Goal: Information Seeking & Learning: Find specific fact

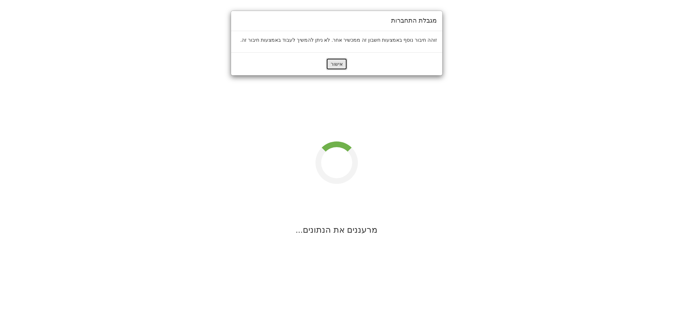
click at [335, 62] on button "אישור" at bounding box center [336, 64] width 21 height 12
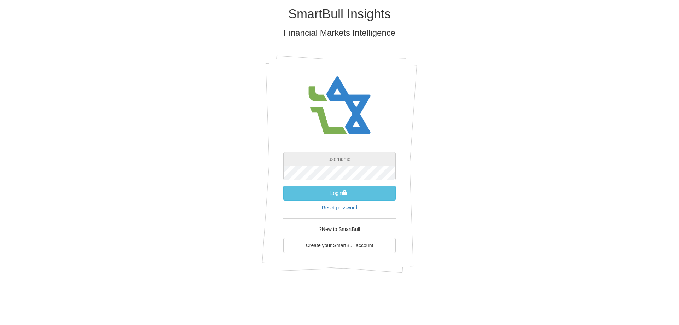
type input "[EMAIL_ADDRESS][DOMAIN_NAME]"
click at [333, 190] on button "Login" at bounding box center [339, 193] width 112 height 15
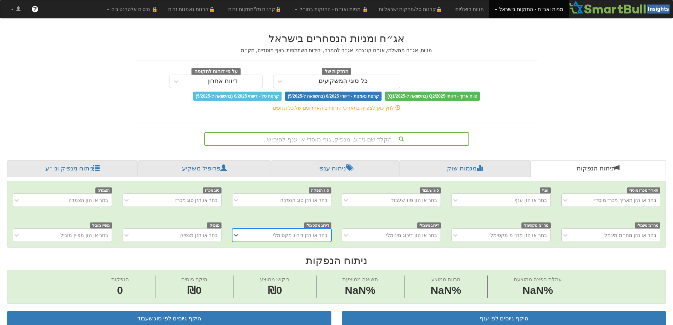
scroll to position [0, 5]
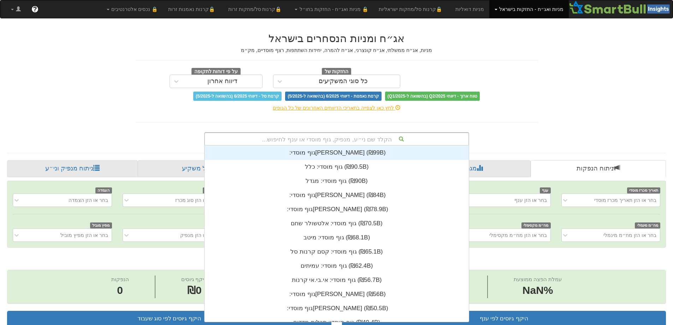
click at [385, 137] on div "הקלד שם ני״ע, מנפיק, גוף מוסדי או ענף לחיפוש..." at bounding box center [337, 139] width 264 height 12
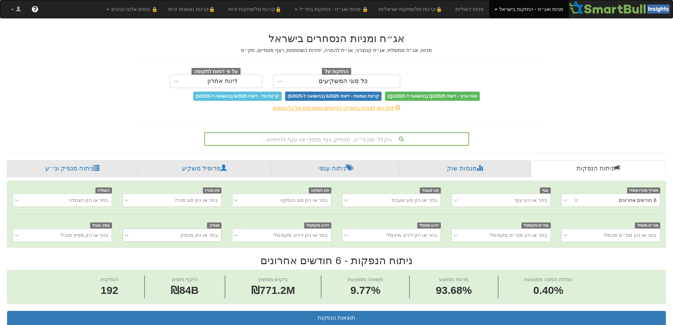
scroll to position [0, 1288]
click at [203, 233] on div "בחר או הזן מנפיק" at bounding box center [172, 234] width 99 height 13
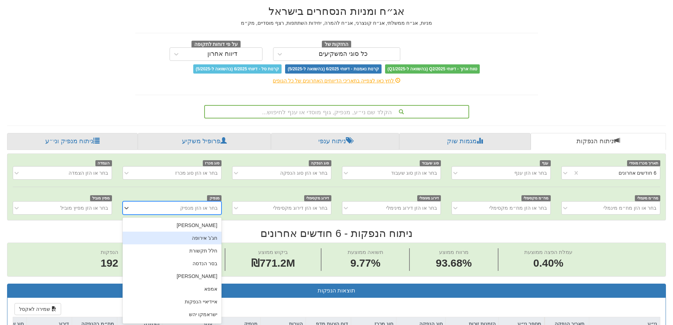
scroll to position [29, 0]
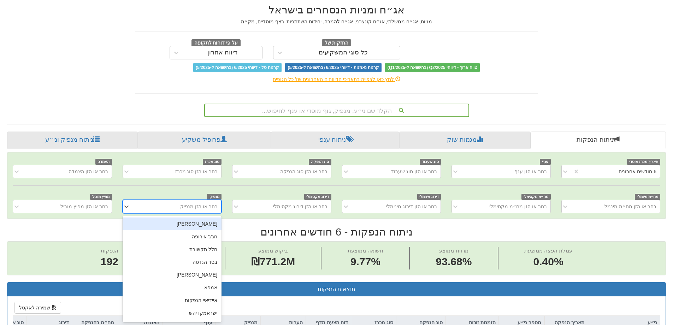
click at [206, 229] on div "[PERSON_NAME]" at bounding box center [172, 223] width 99 height 13
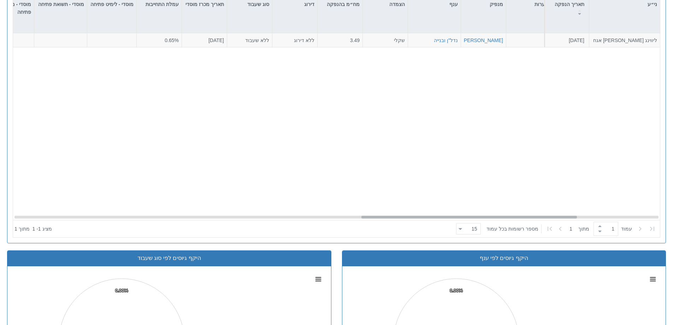
scroll to position [0, 992]
drag, startPoint x: 482, startPoint y: 218, endPoint x: 384, endPoint y: 216, distance: 98.6
click at [384, 216] on div at bounding box center [453, 217] width 216 height 3
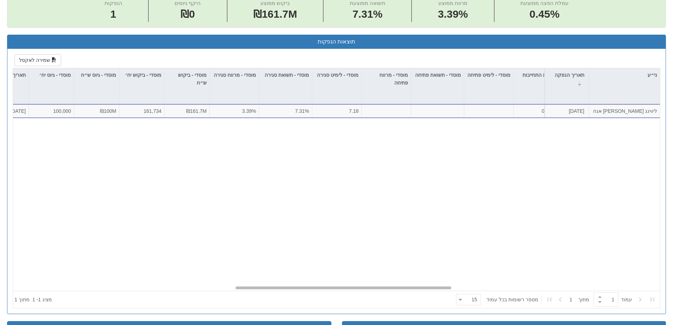
scroll to position [0, 655]
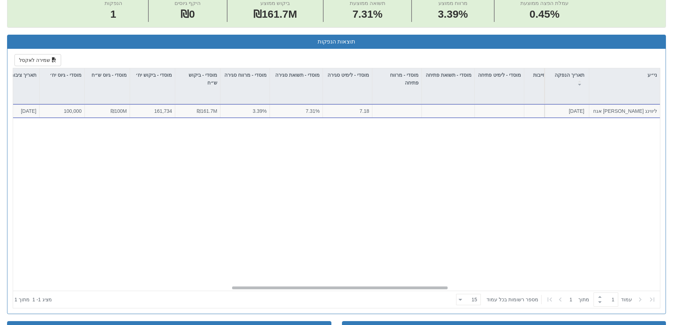
drag, startPoint x: 470, startPoint y: 289, endPoint x: 358, endPoint y: 294, distance: 112.2
click at [358, 294] on div "ני״ע תאריך הנפקה מספר ני״ע הזמנות זוכות סוג הנפקה סוג מכרז דוח הצעת מדף הערות מ…" at bounding box center [336, 188] width 647 height 240
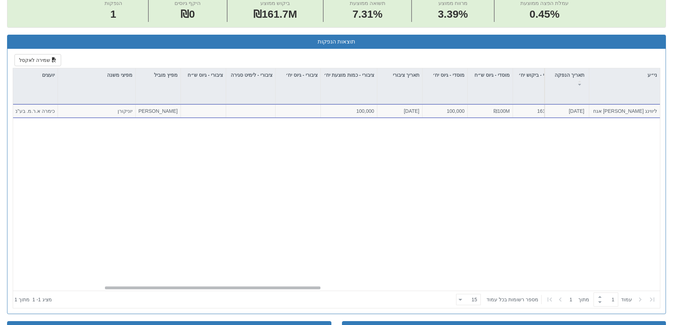
scroll to position [0, 269]
drag, startPoint x: 419, startPoint y: 287, endPoint x: 291, endPoint y: 286, distance: 128.3
click at [291, 286] on div at bounding box center [213, 287] width 216 height 3
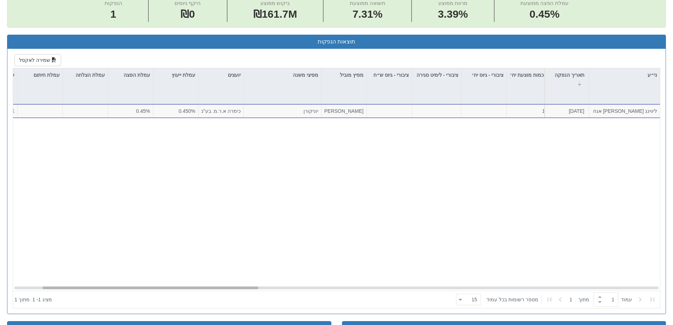
scroll to position [0, 83]
drag, startPoint x: 187, startPoint y: 288, endPoint x: 125, endPoint y: 288, distance: 61.8
click at [125, 288] on div at bounding box center [150, 287] width 216 height 3
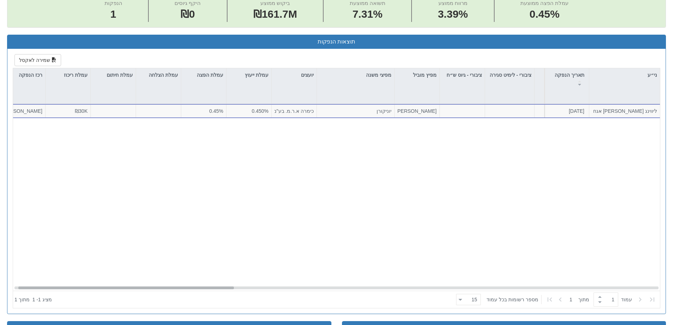
scroll to position [0, 0]
drag, startPoint x: 249, startPoint y: 288, endPoint x: 179, endPoint y: 285, distance: 69.7
click at [179, 285] on div "ליווינג [PERSON_NAME] אגח א [DATE] הזמנות זוכות > אגח - סדרה חדשה הצעה אחידה - …" at bounding box center [336, 197] width 647 height 187
